Goal: Find contact information: Find contact information

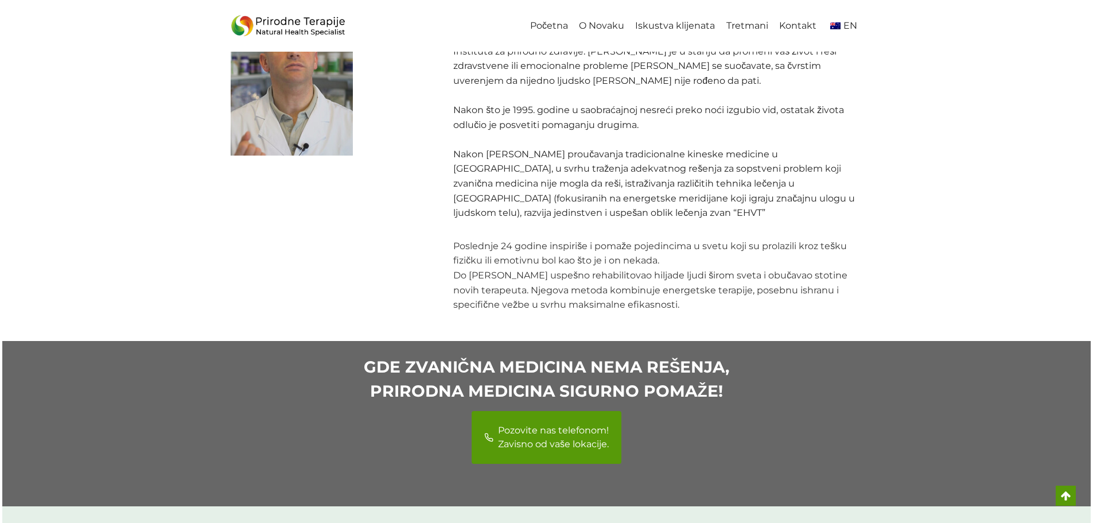
scroll to position [1377, 0]
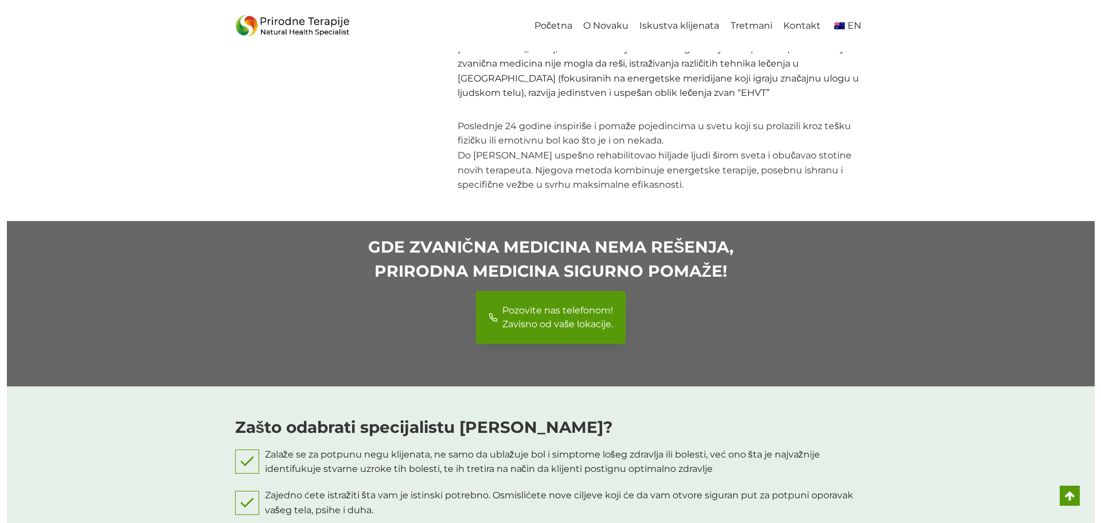
scroll to position [1319, 0]
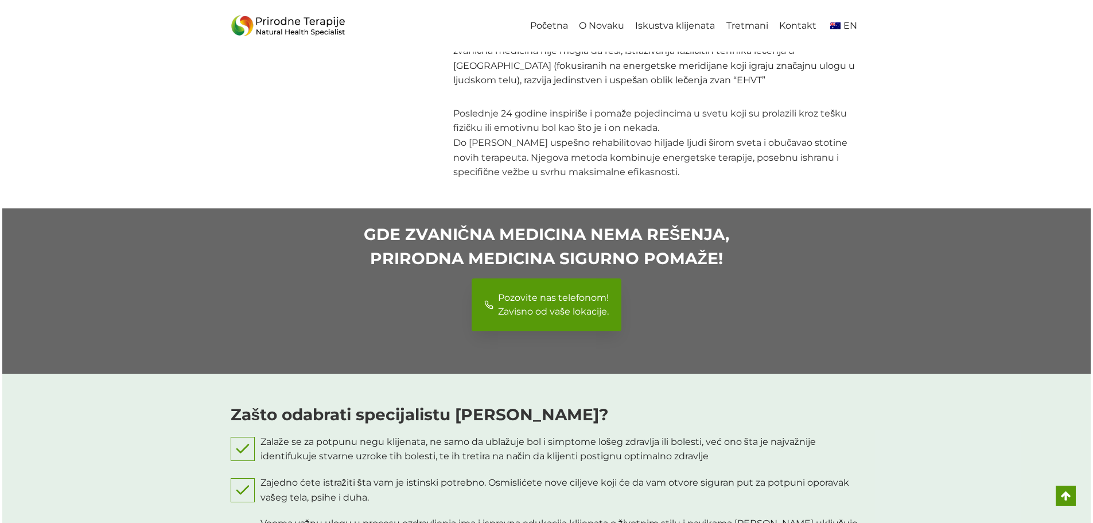
click at [536, 294] on span "Pozovite nas telefonom! Zavisno od vaše lokacije." at bounding box center [553, 305] width 111 height 28
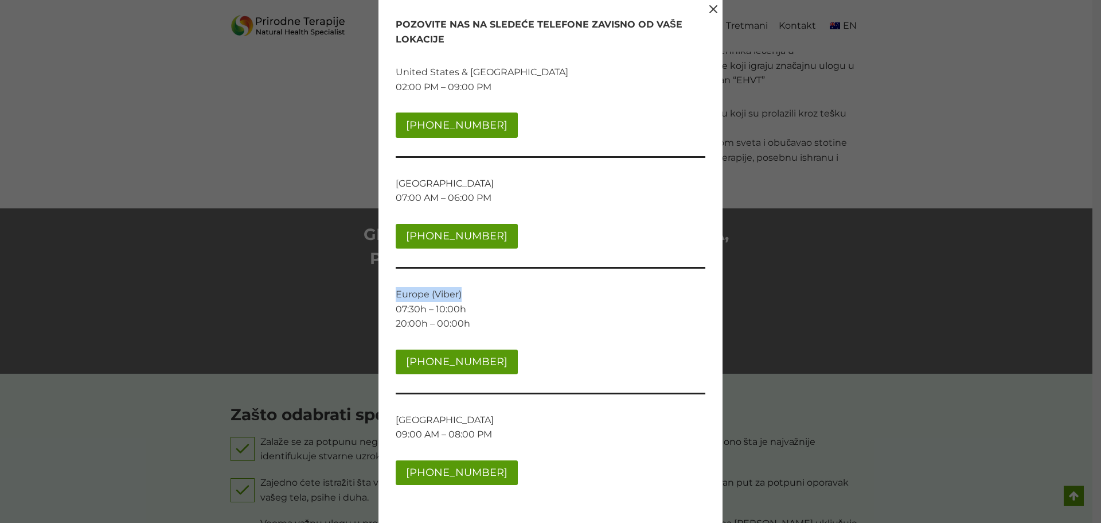
drag, startPoint x: 398, startPoint y: 295, endPoint x: 463, endPoint y: 298, distance: 65.5
click at [463, 298] on p "Europe (Viber) 07:30h – 10:00h 20:00h – 00:00h" at bounding box center [551, 309] width 310 height 44
click at [417, 310] on p "Europe (Viber) 07:30h – 10:00h 20:00h – 00:00h" at bounding box center [551, 309] width 310 height 44
drag, startPoint x: 398, startPoint y: 307, endPoint x: 454, endPoint y: 310, distance: 56.3
click at [454, 310] on p "Europe (Viber) 07:30h – 10:00h 20:00h – 00:00h" at bounding box center [551, 309] width 310 height 44
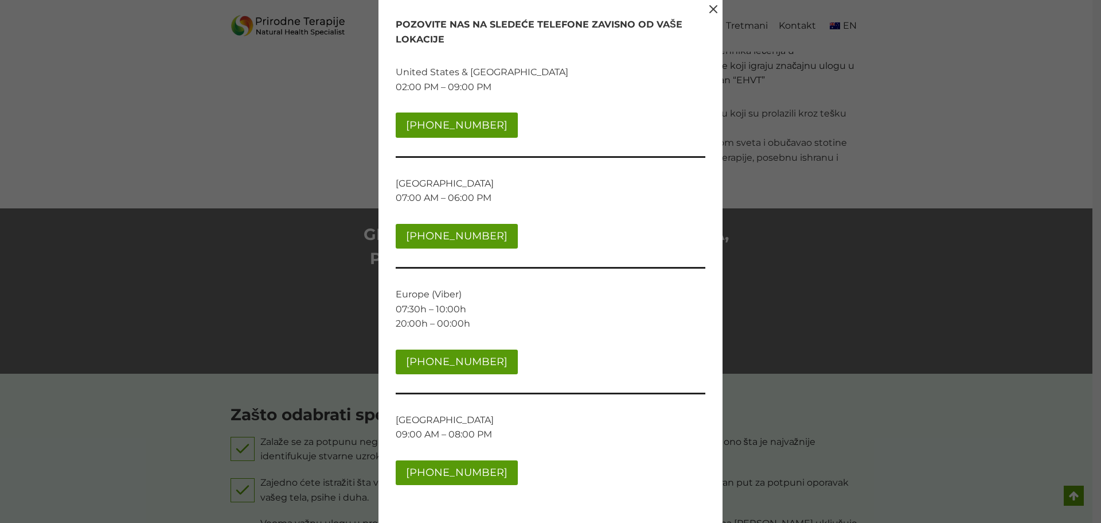
click at [458, 310] on p "Europe (Viber) 07:30h – 10:00h 20:00h – 00:00h" at bounding box center [551, 309] width 310 height 44
drag, startPoint x: 398, startPoint y: 306, endPoint x: 465, endPoint y: 308, distance: 67.7
click at [465, 308] on p "Europe (Viber) 07:30h – 10:00h 20:00h – 00:00h" at bounding box center [551, 309] width 310 height 44
click at [449, 313] on p "Europe (Viber) 07:30h – 10:00h 20:00h – 00:00h" at bounding box center [551, 309] width 310 height 44
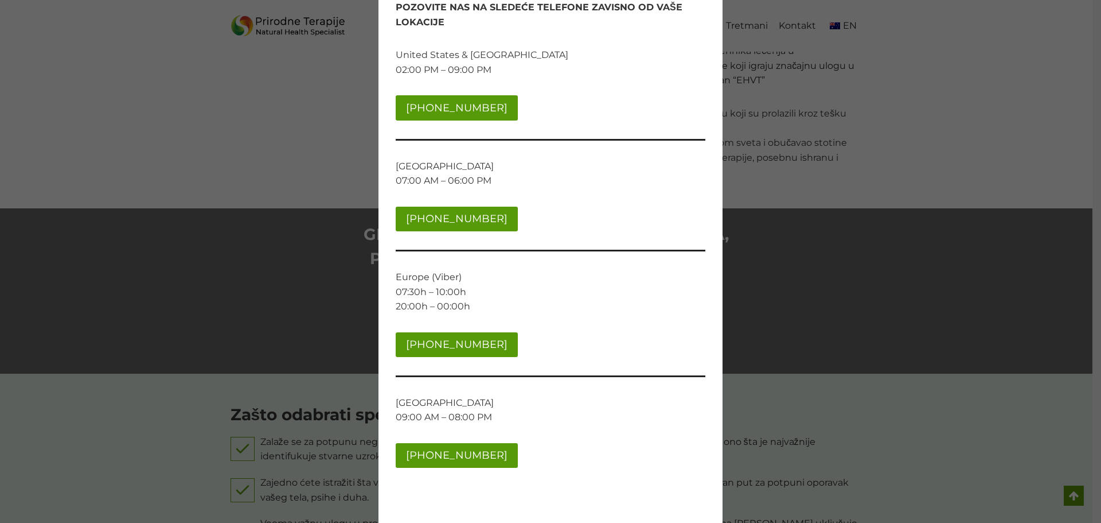
scroll to position [26, 0]
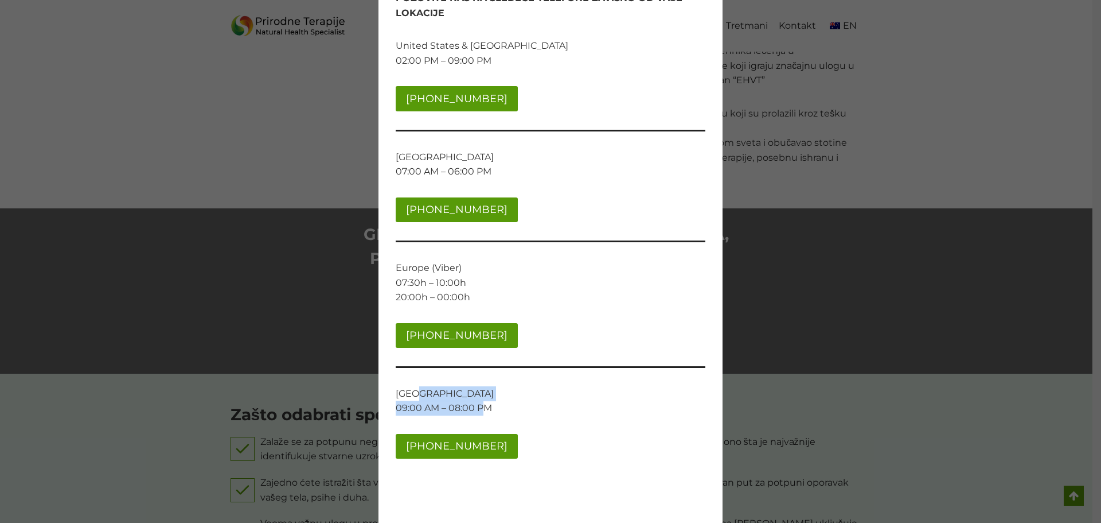
drag, startPoint x: 418, startPoint y: 398, endPoint x: 485, endPoint y: 408, distance: 68.0
click at [485, 408] on p "New Zealand 09:00 AM – 08:00 PM" at bounding box center [551, 400] width 310 height 29
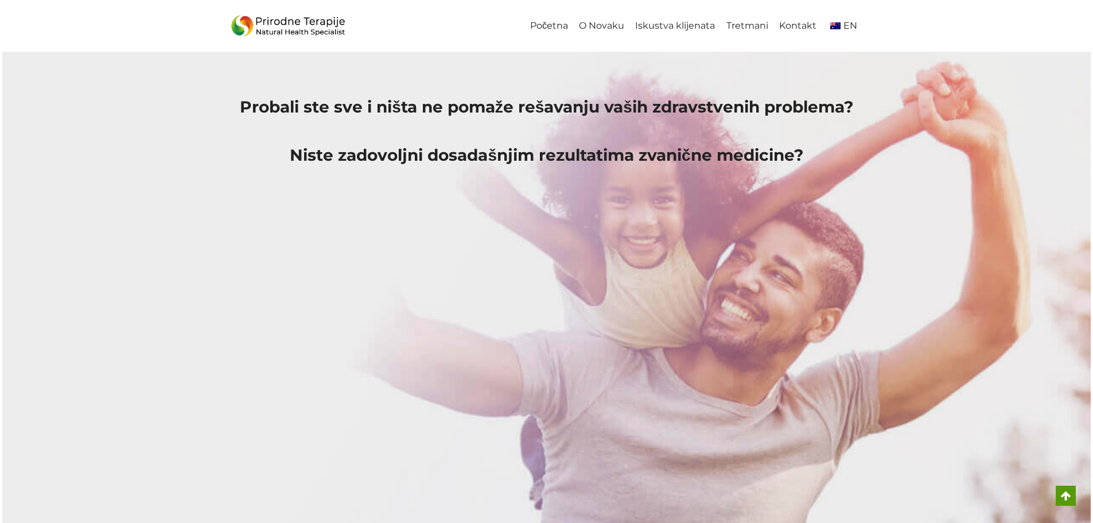
scroll to position [1319, 0]
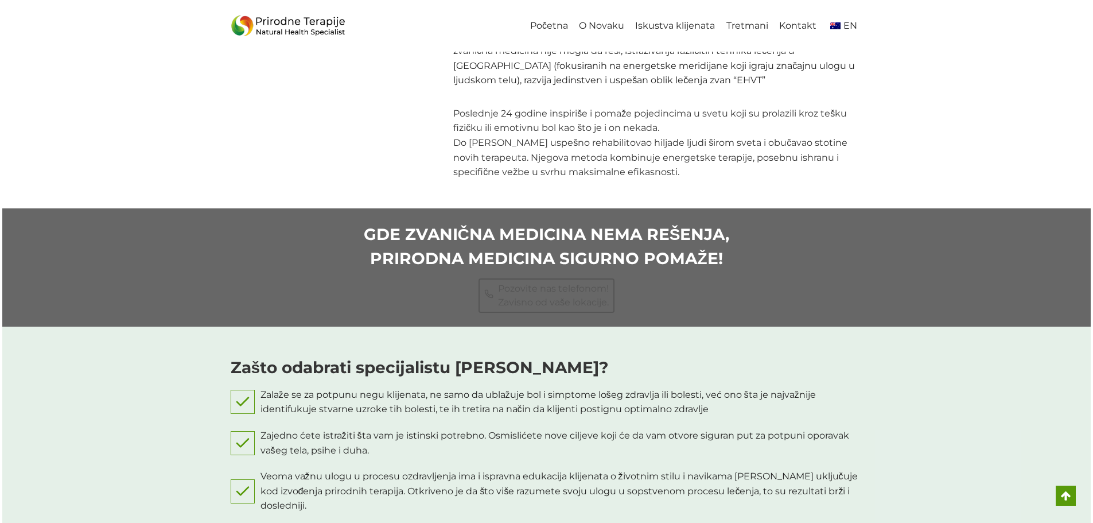
click at [142, 21] on div "Početna O Novaku Iskustva klijenata Tretmani Kontakt EN" at bounding box center [546, 26] width 1093 height 52
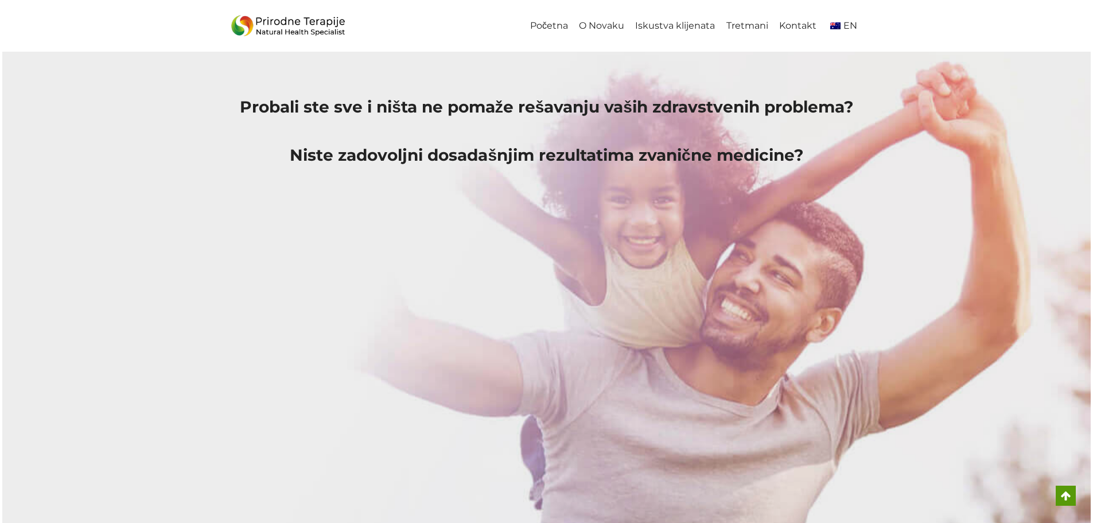
scroll to position [1319, 0]
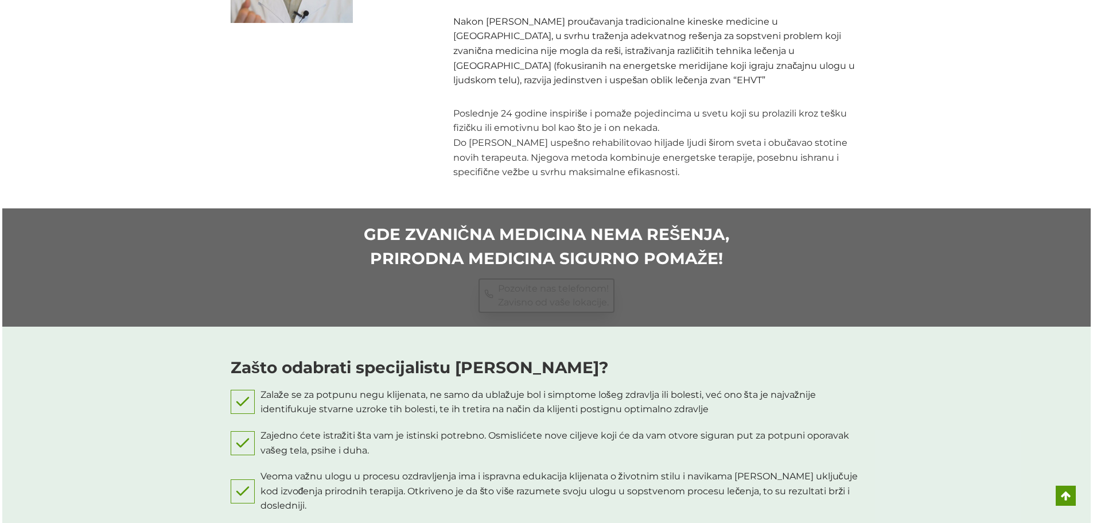
click at [564, 287] on span "Pozovite nas telefonom! Zavisno od vaše lokacije." at bounding box center [553, 296] width 111 height 28
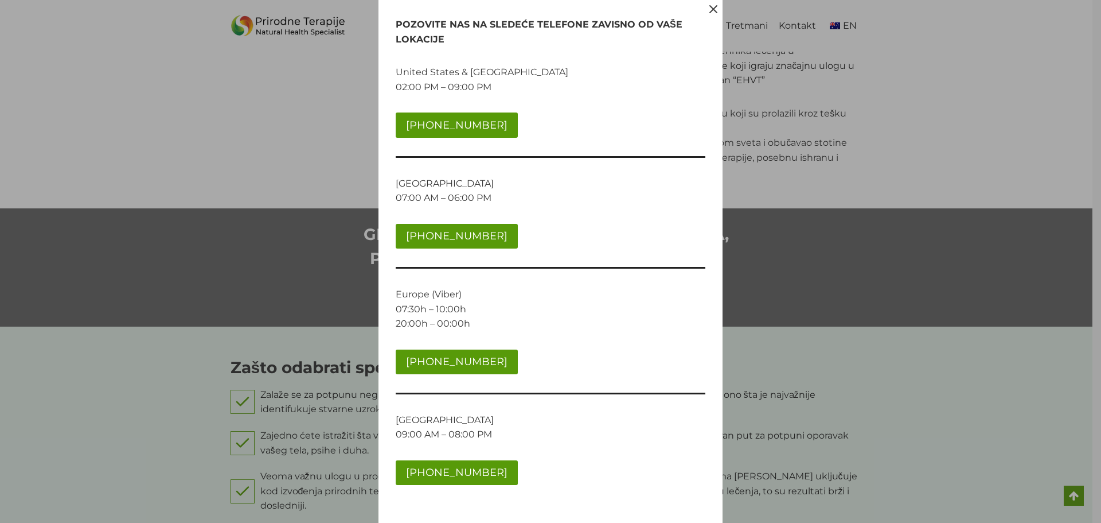
click at [304, 198] on div "POZOVITE NAS NA SLEDEĆE TELEFONE ZAVISNO OD VAŠE LOKACIJE United States & Canad…" at bounding box center [550, 261] width 1101 height 523
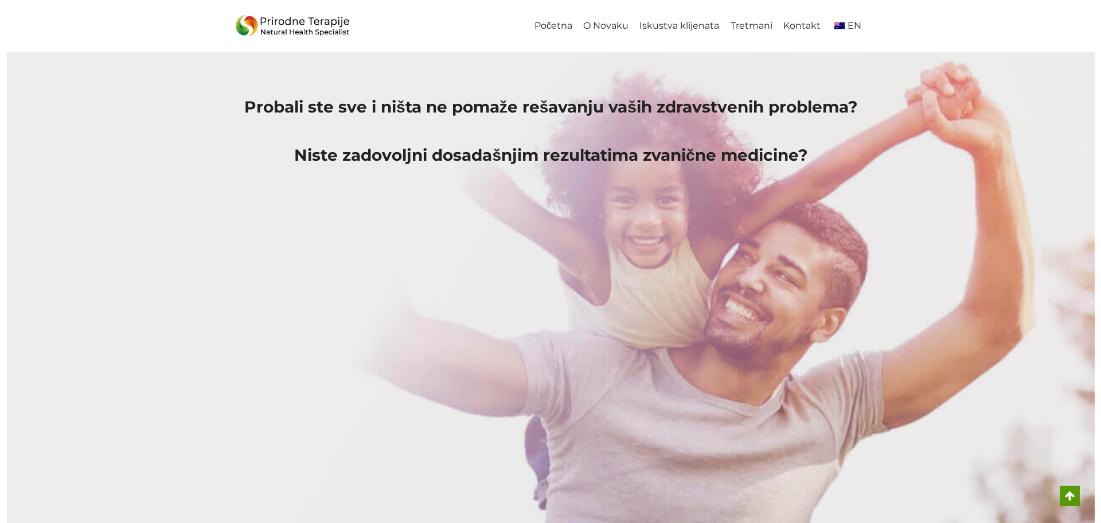
scroll to position [1319, 0]
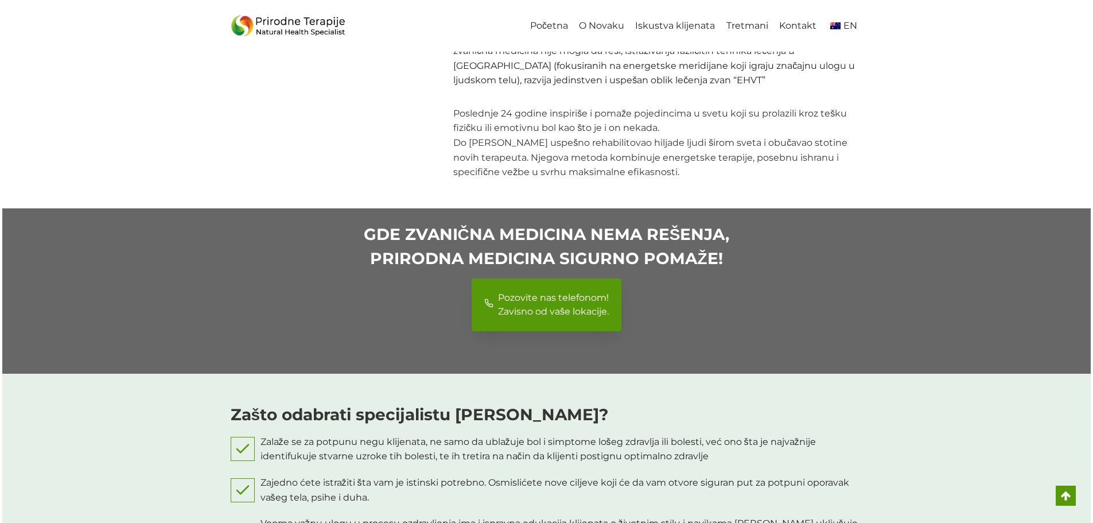
click at [544, 291] on span "Pozovite nas telefonom! Zavisno od vaše lokacije." at bounding box center [553, 305] width 111 height 28
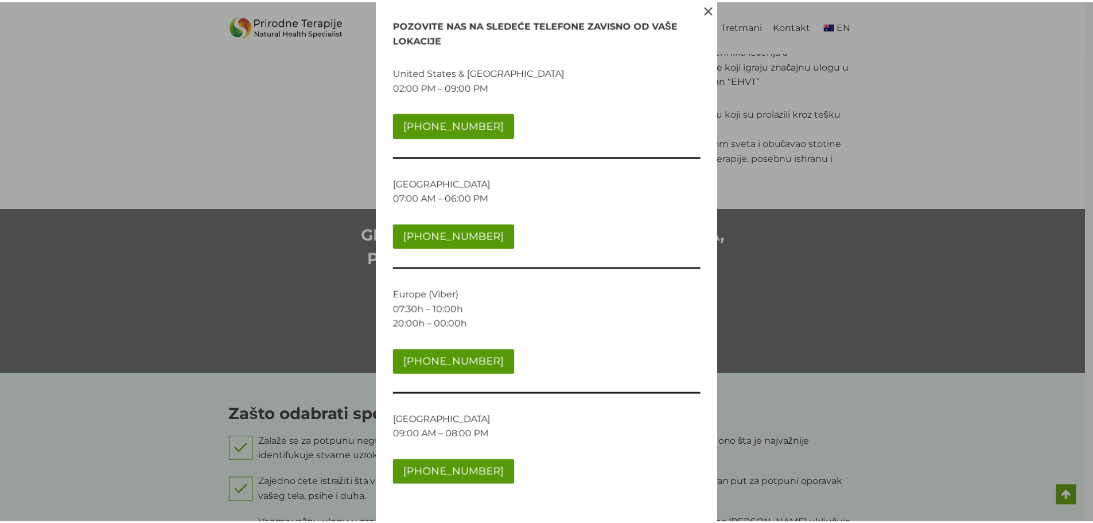
scroll to position [26, 0]
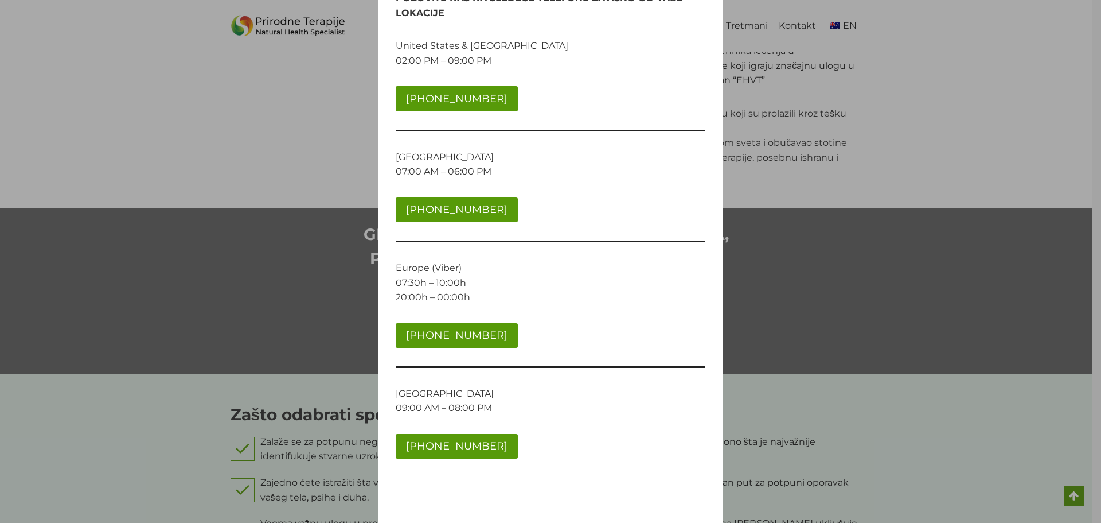
click at [410, 271] on p "Europe (Viber) 07:30h – 10:00h 20:00h – 00:00h" at bounding box center [551, 282] width 310 height 44
drag, startPoint x: 410, startPoint y: 270, endPoint x: 524, endPoint y: 338, distance: 132.5
click at [524, 338] on div "POZOVITE NAS NA SLEDEĆE TELEFONE ZAVISNO OD VAŠE LOKACIJE United States & Canad…" at bounding box center [551, 248] width 310 height 515
click at [539, 327] on div "[PHONE_NUMBER]" at bounding box center [551, 335] width 310 height 25
click at [526, 285] on p "Europe (Viber) 07:30h – 10:00h 20:00h – 00:00h" at bounding box center [551, 282] width 310 height 44
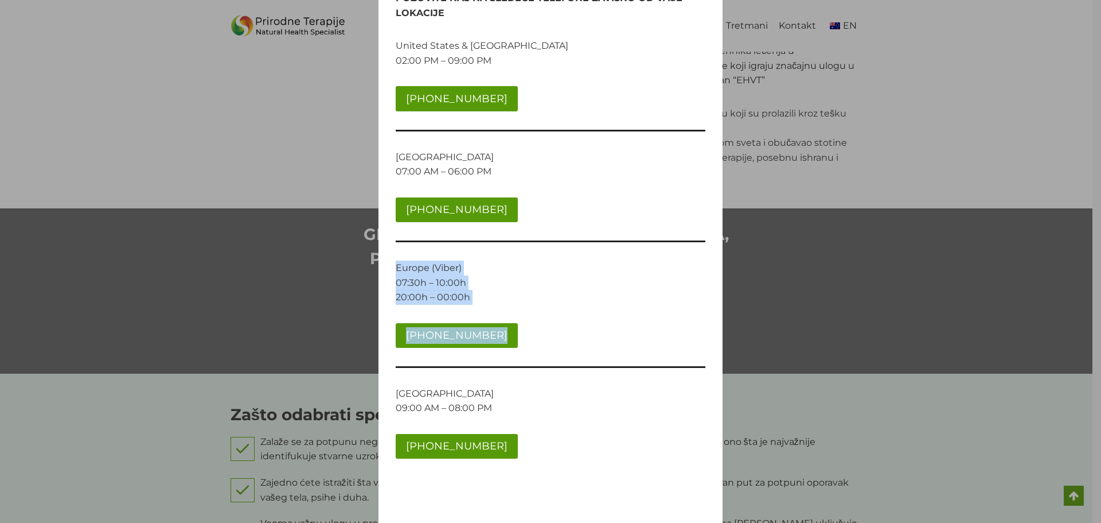
click at [431, 263] on p "Europe (Viber) 07:30h – 10:00h 20:00h – 00:00h" at bounding box center [551, 282] width 310 height 44
click at [856, 277] on div "POZOVITE NAS NA SLEDEĆE TELEFONE ZAVISNO OD VAŠE LOKACIJE United States & Canad…" at bounding box center [550, 261] width 1101 height 523
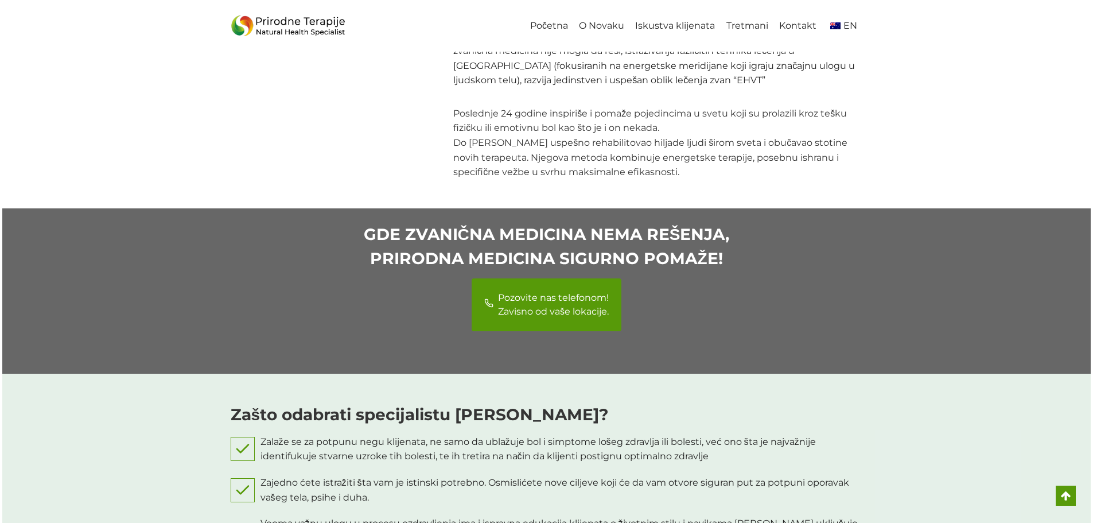
click at [351, 278] on div "POZOVITE NAS NA SLEDEĆE TELEFONE ZAVISNO OD VAŠE LOKACIJE United States & Canad…" at bounding box center [547, 318] width 632 height 81
click at [528, 291] on span "Pozovite nas telefonom! Zavisno od vaše lokacije." at bounding box center [553, 305] width 111 height 28
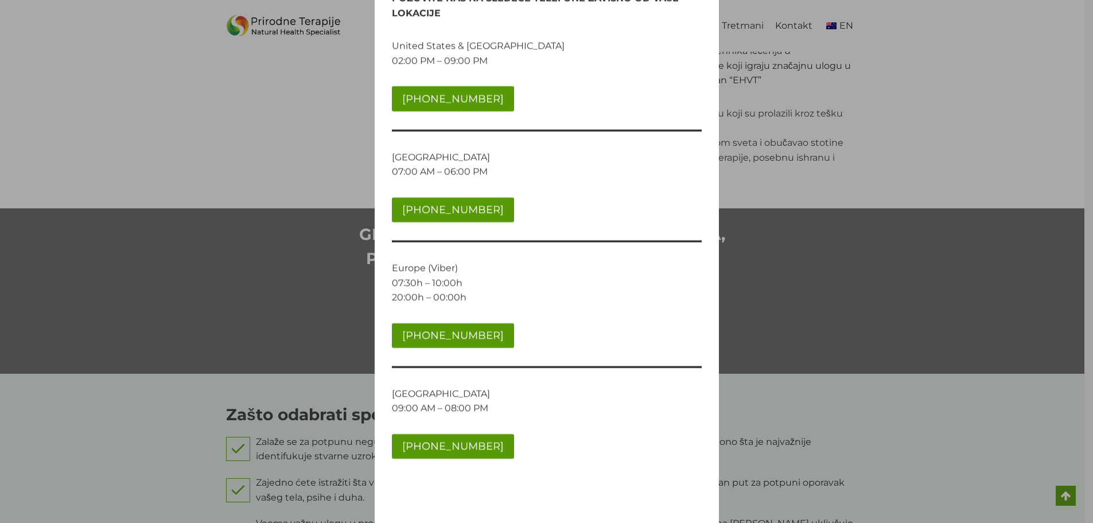
scroll to position [0, 0]
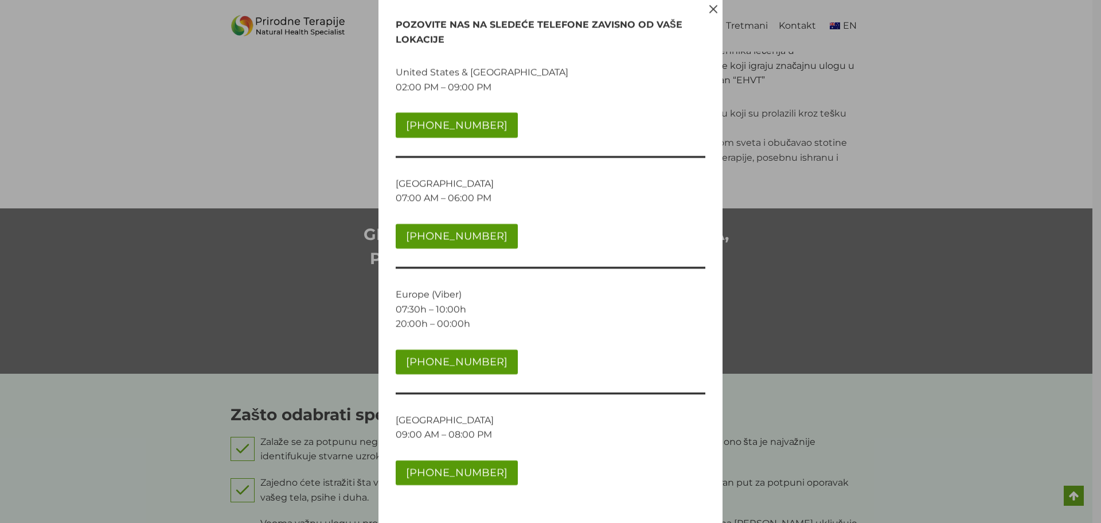
click at [412, 293] on p "Europe (Viber) 07:30h – 10:00h 20:00h – 00:00h" at bounding box center [551, 309] width 310 height 44
drag, startPoint x: 412, startPoint y: 293, endPoint x: 458, endPoint y: 293, distance: 45.3
click at [458, 293] on p "Europe (Viber) 07:30h – 10:00h 20:00h – 00:00h" at bounding box center [551, 309] width 310 height 44
click at [104, 51] on div "POZOVITE NAS NA SLEDEĆE TELEFONE ZAVISNO OD VAŠE LOKACIJE United States & Canad…" at bounding box center [550, 261] width 1101 height 523
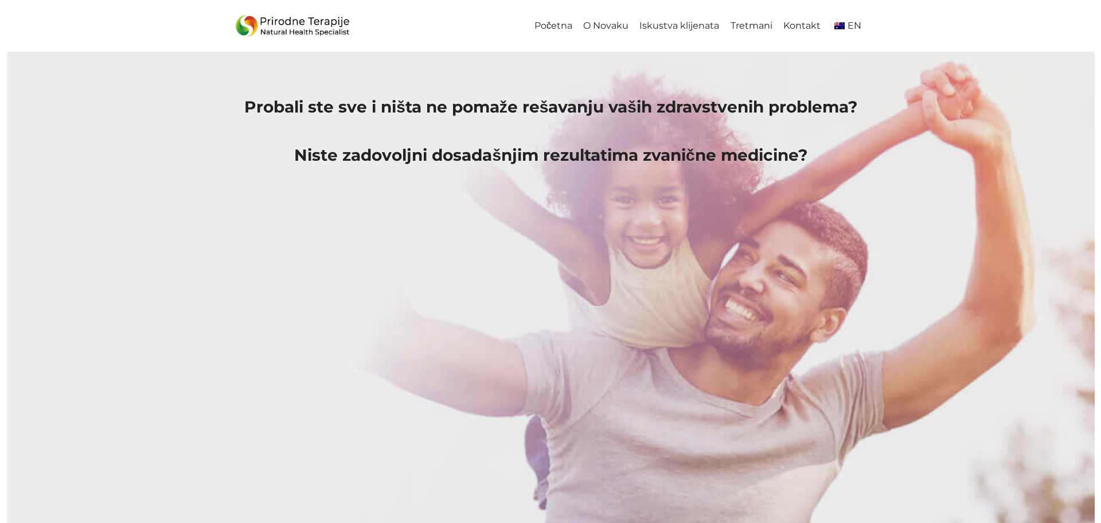
scroll to position [1319, 0]
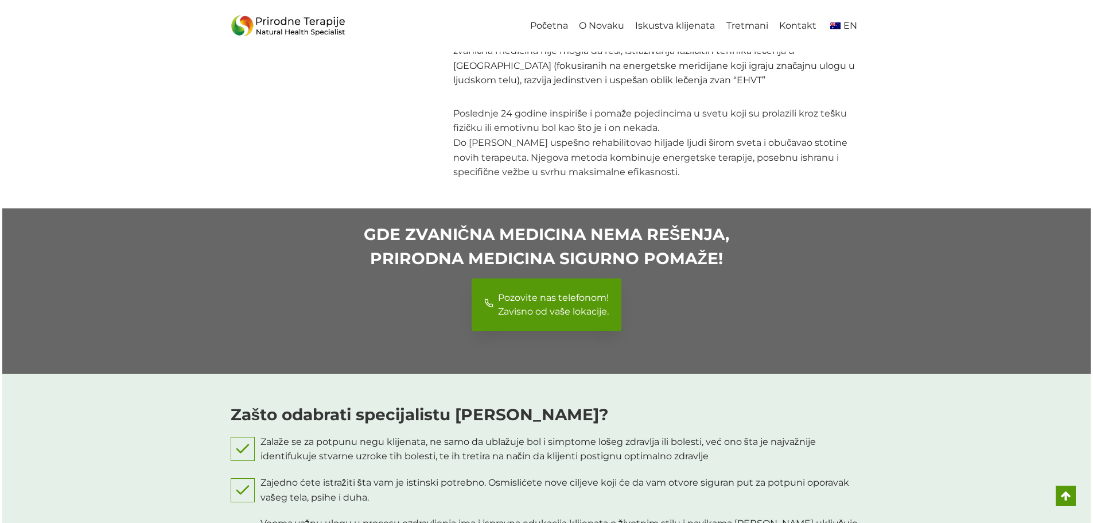
click at [508, 295] on span "Pozovite nas telefonom! Zavisno od vaše lokacije." at bounding box center [553, 305] width 111 height 28
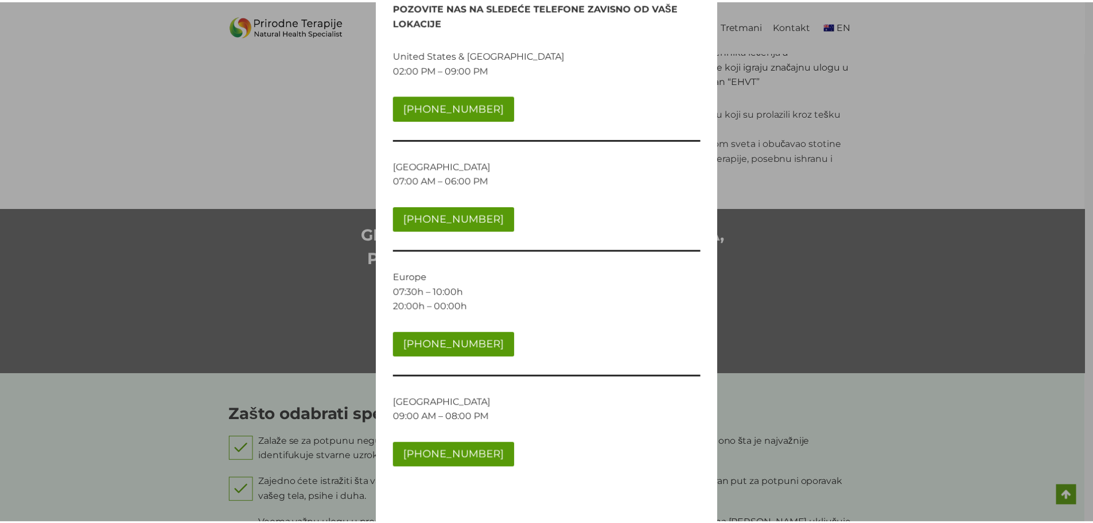
scroll to position [26, 0]
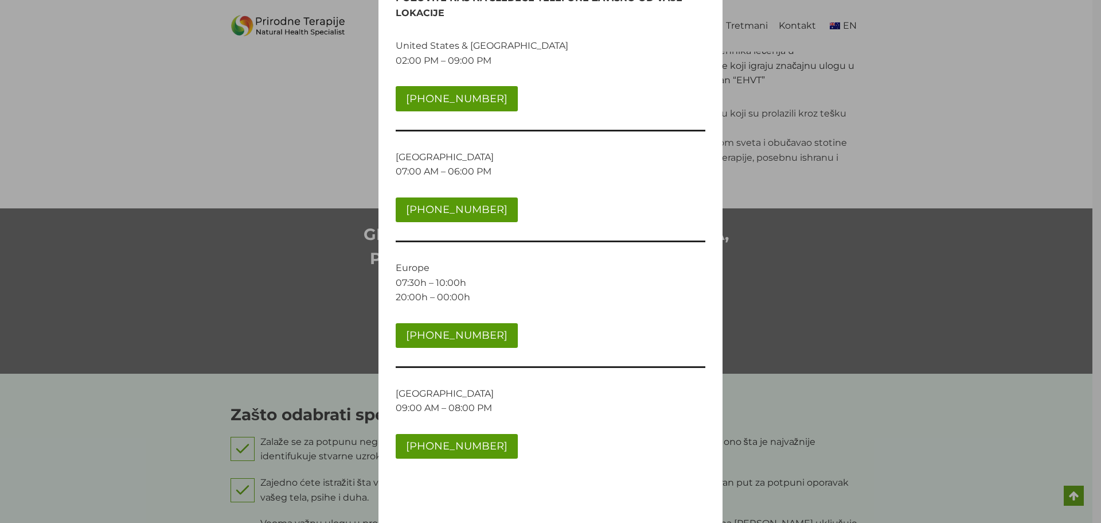
click at [766, 217] on div "POZOVITE NAS NA SLEDEĆE TELEFONE ZAVISNO OD VAŠE LOKACIJE [GEOGRAPHIC_DATA] & […" at bounding box center [550, 261] width 1101 height 523
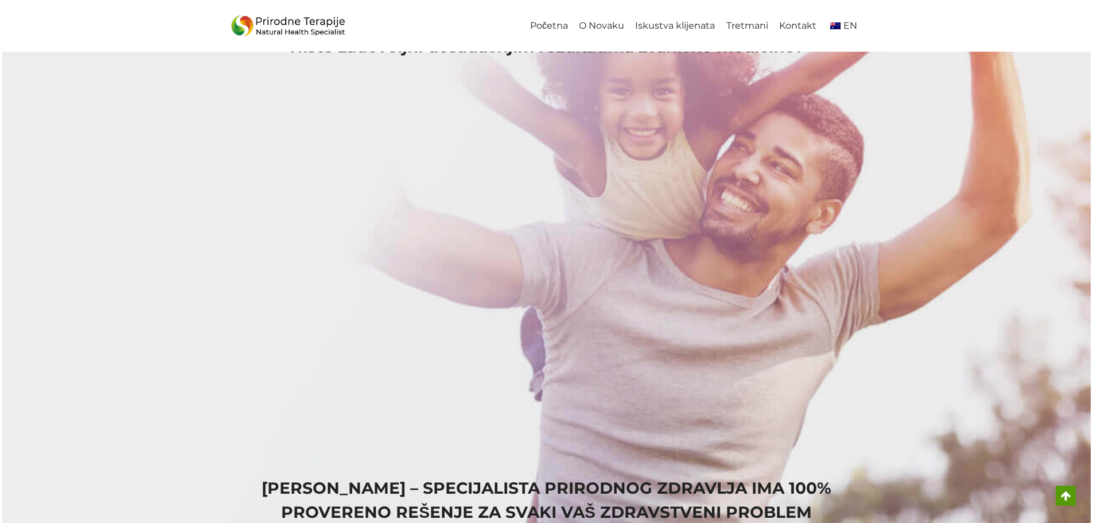
scroll to position [0, 0]
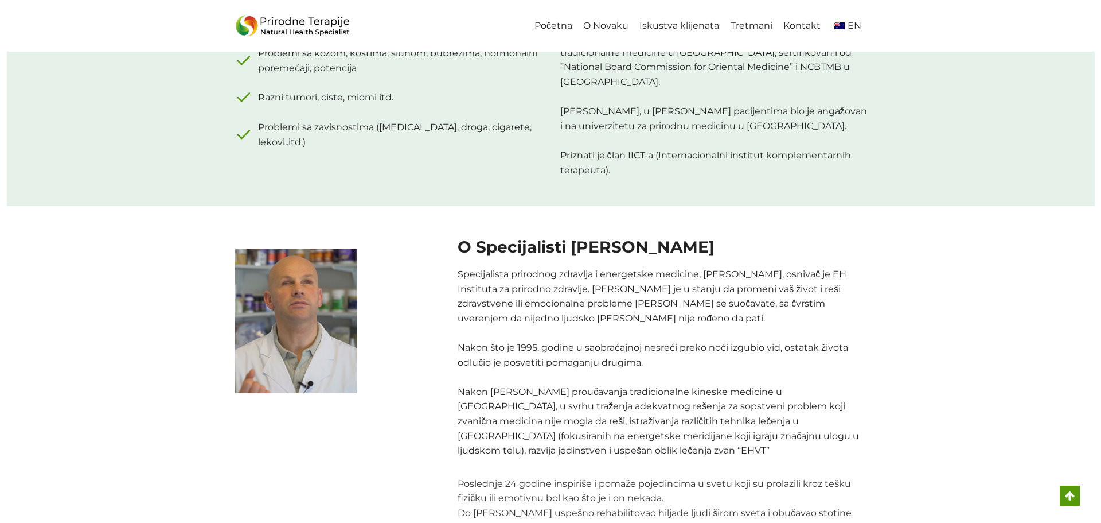
scroll to position [1205, 0]
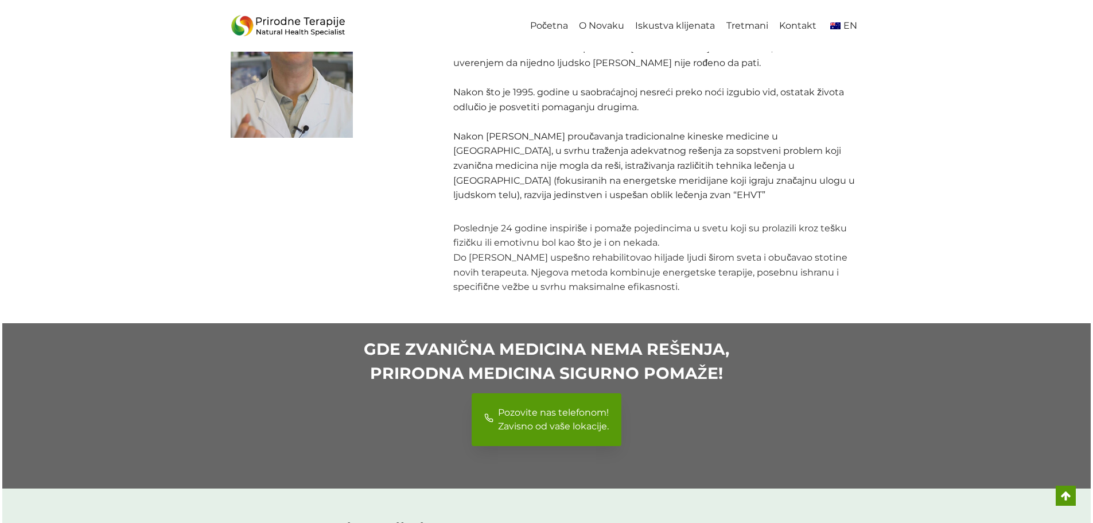
click at [503, 406] on span "Pozovite nas telefonom! Zavisno od vaše lokacije." at bounding box center [553, 420] width 111 height 28
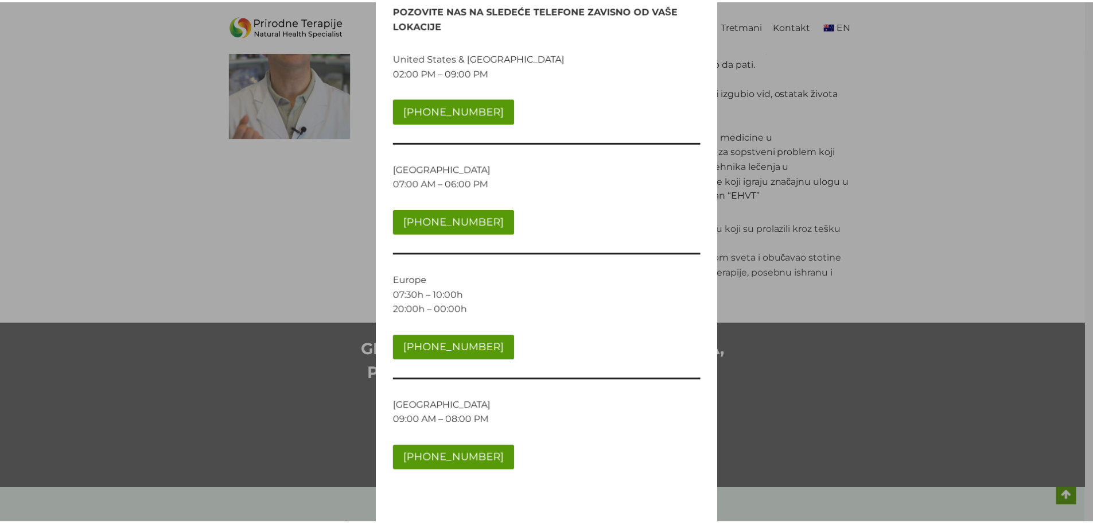
scroll to position [26, 0]
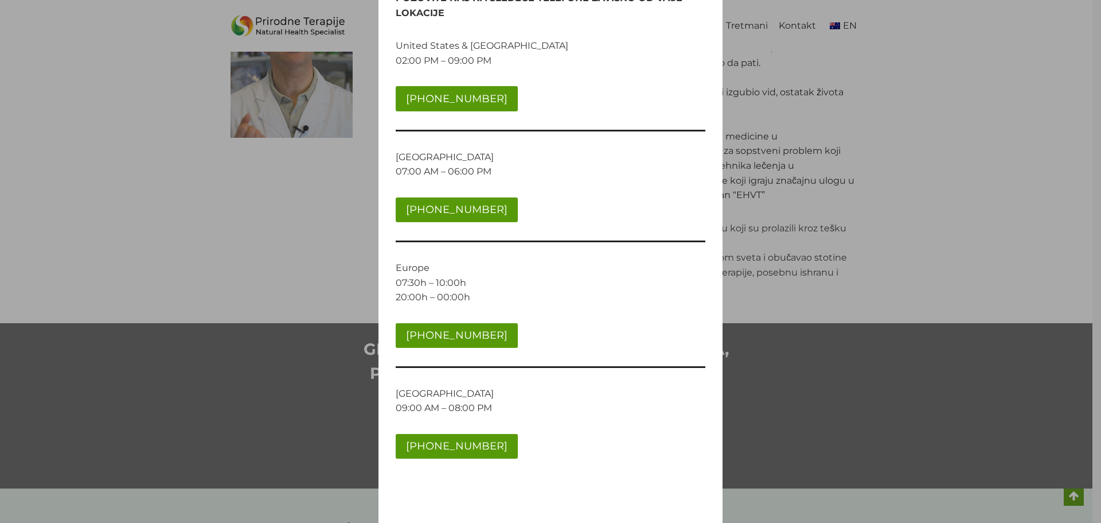
click at [262, 197] on div "POZOVITE NAS NA SLEDEĆE TELEFONE ZAVISNO OD VAŠE LOKACIJE [GEOGRAPHIC_DATA] & […" at bounding box center [550, 261] width 1101 height 523
